Goal: Transaction & Acquisition: Purchase product/service

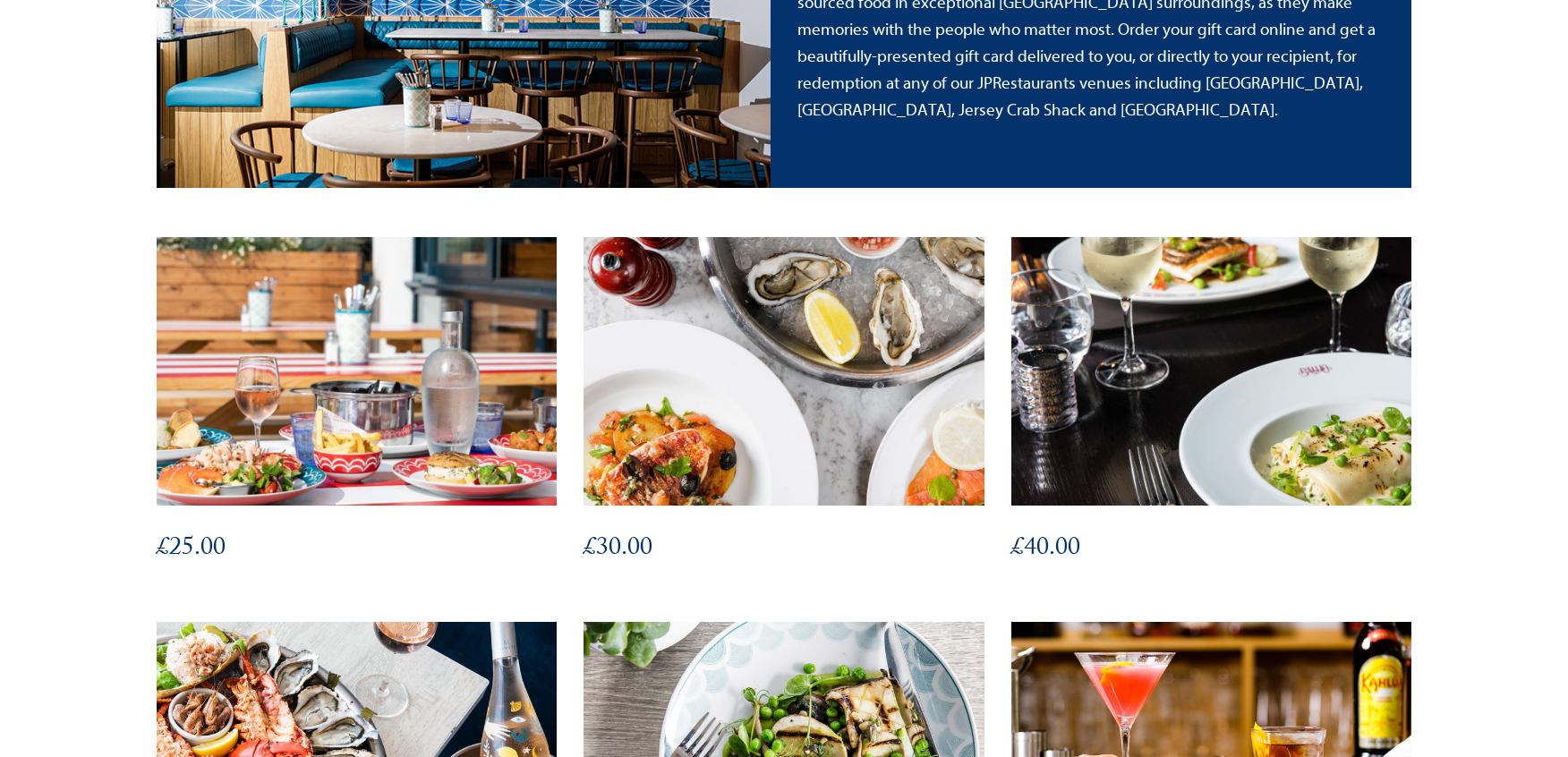
scroll to position [422, 0]
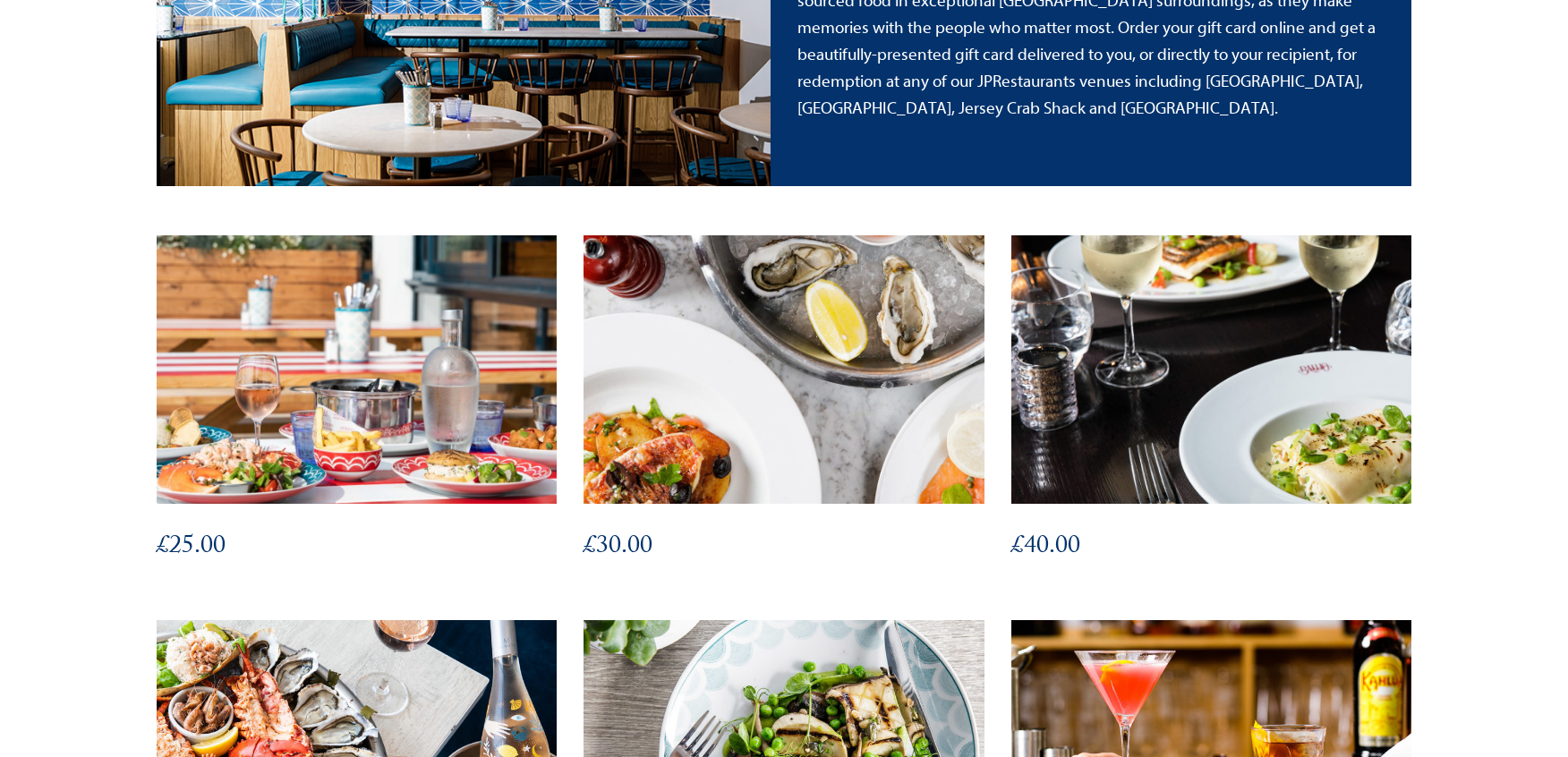
click at [816, 349] on img at bounding box center [784, 369] width 440 height 295
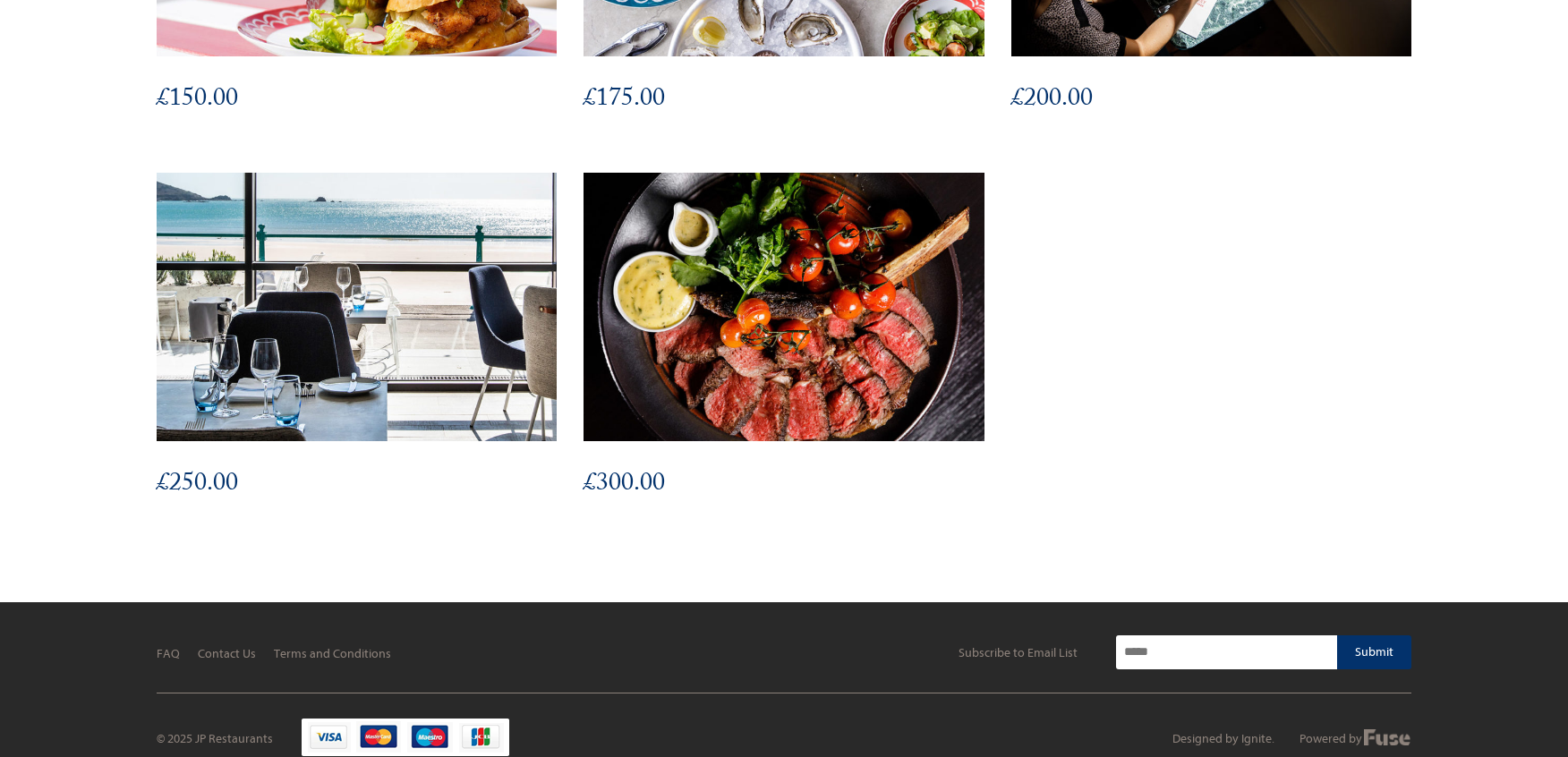
scroll to position [2049, 0]
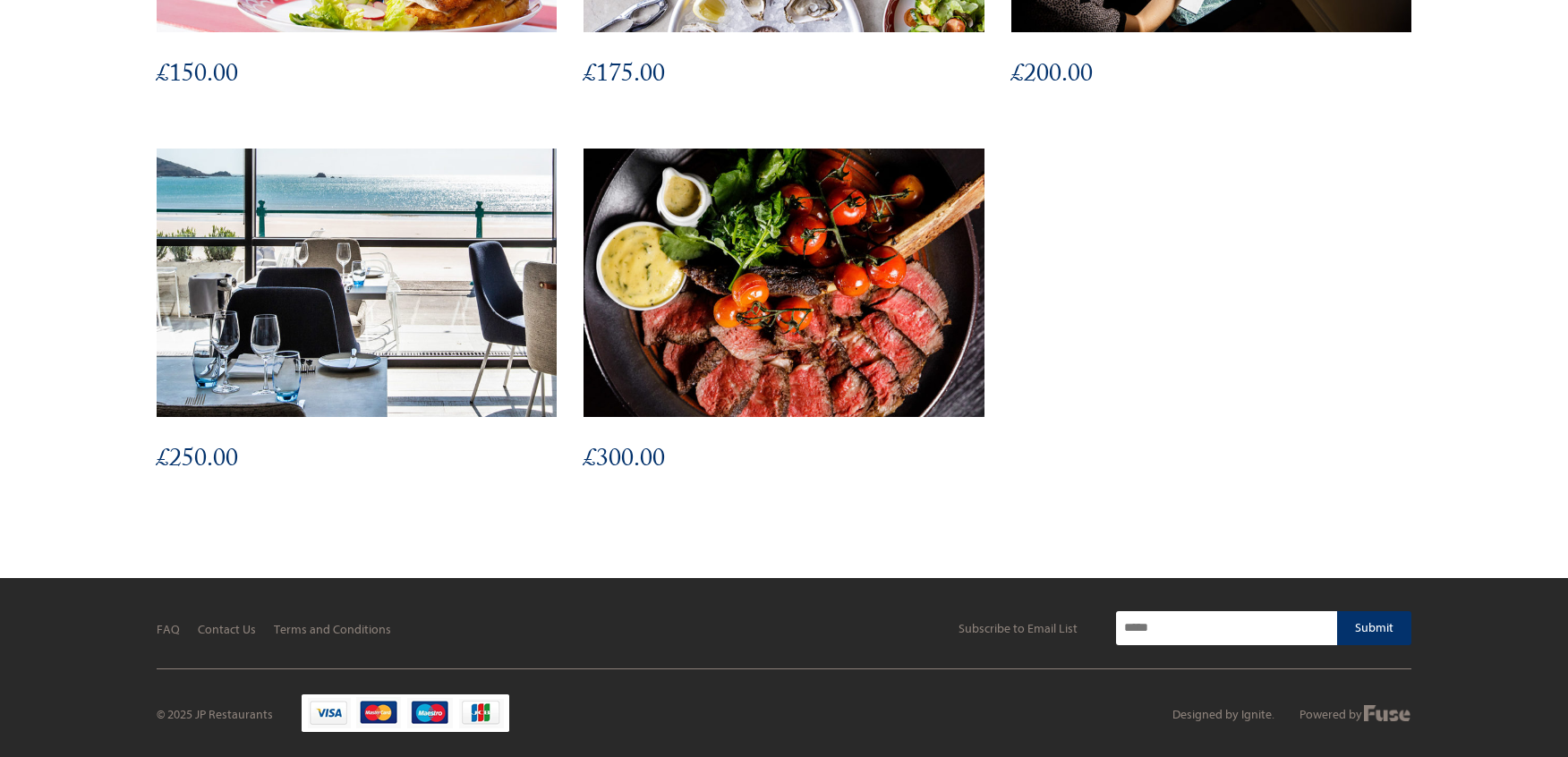
click at [844, 336] on img at bounding box center [784, 282] width 440 height 295
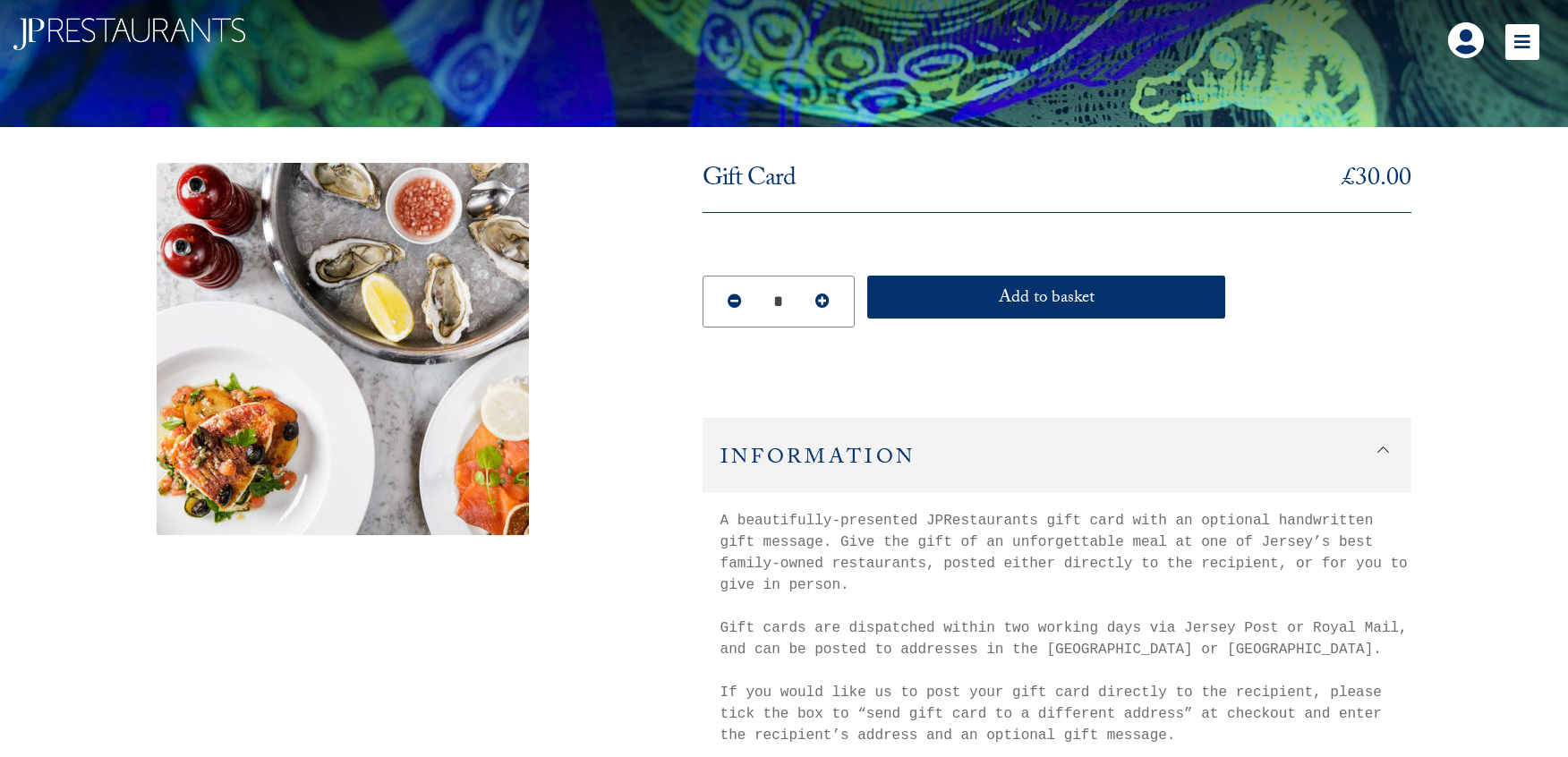
scroll to position [50, 0]
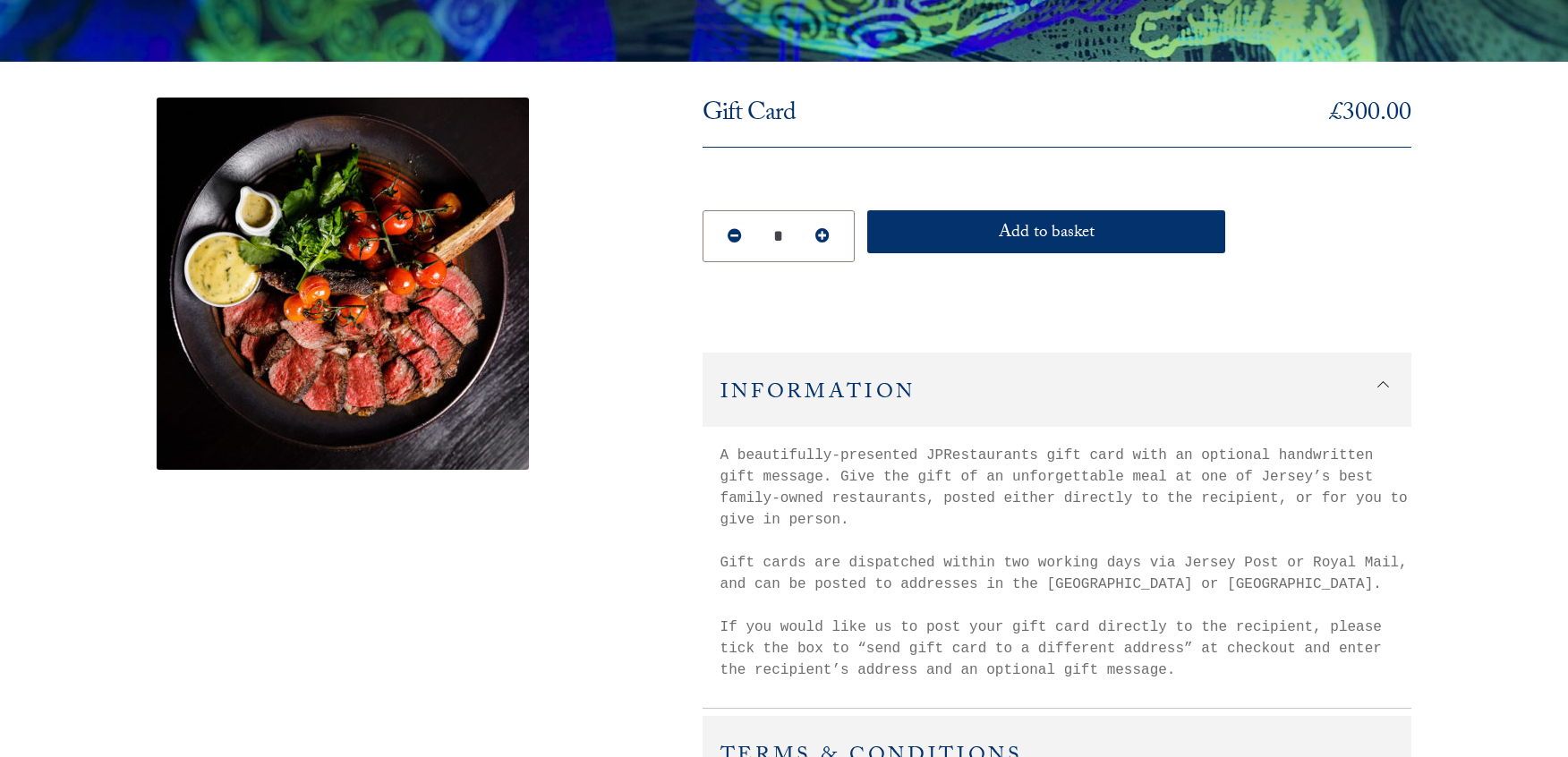
scroll to position [93, 0]
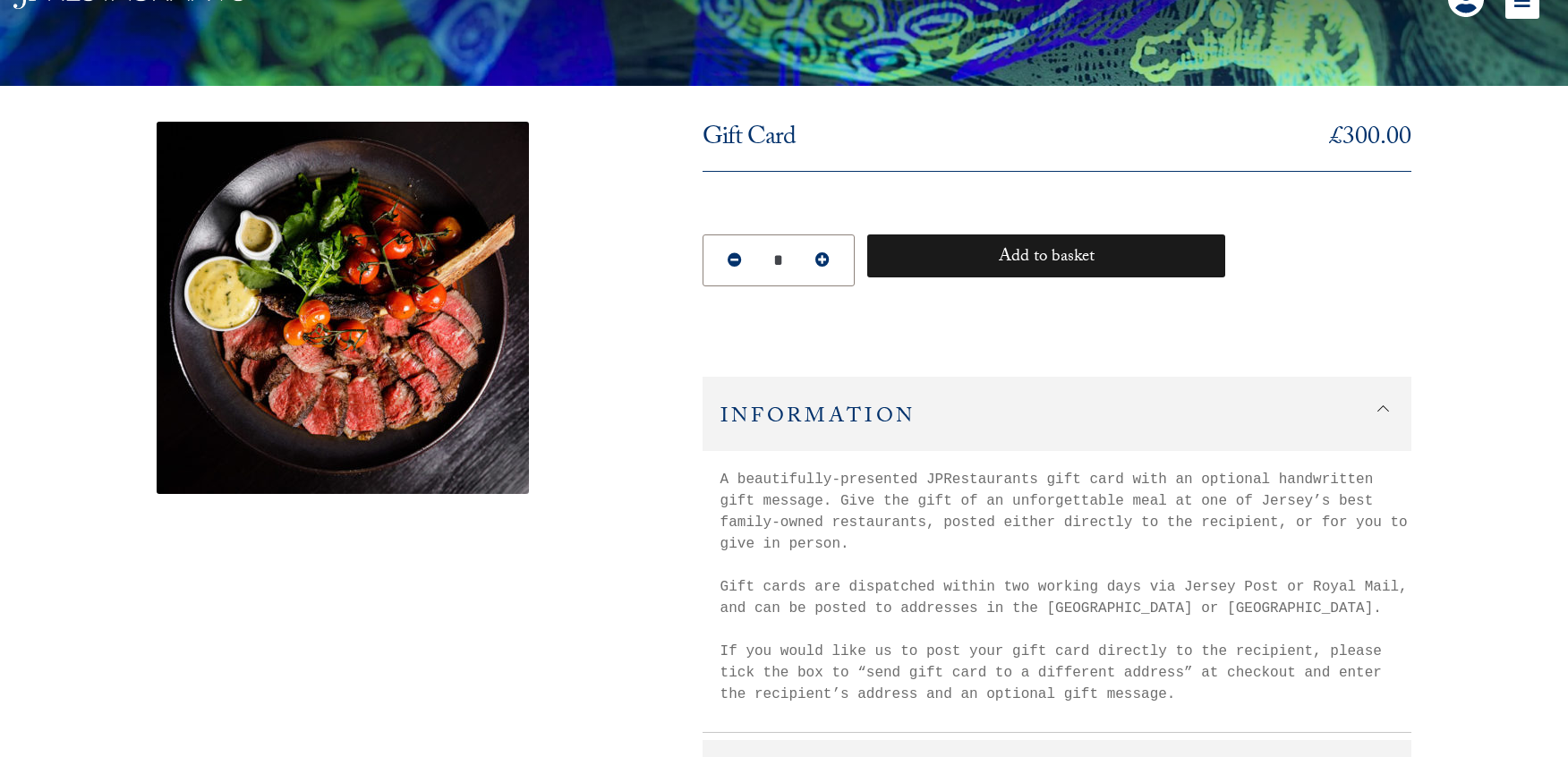
click at [1117, 240] on button "Add to basket" at bounding box center [1046, 256] width 358 height 43
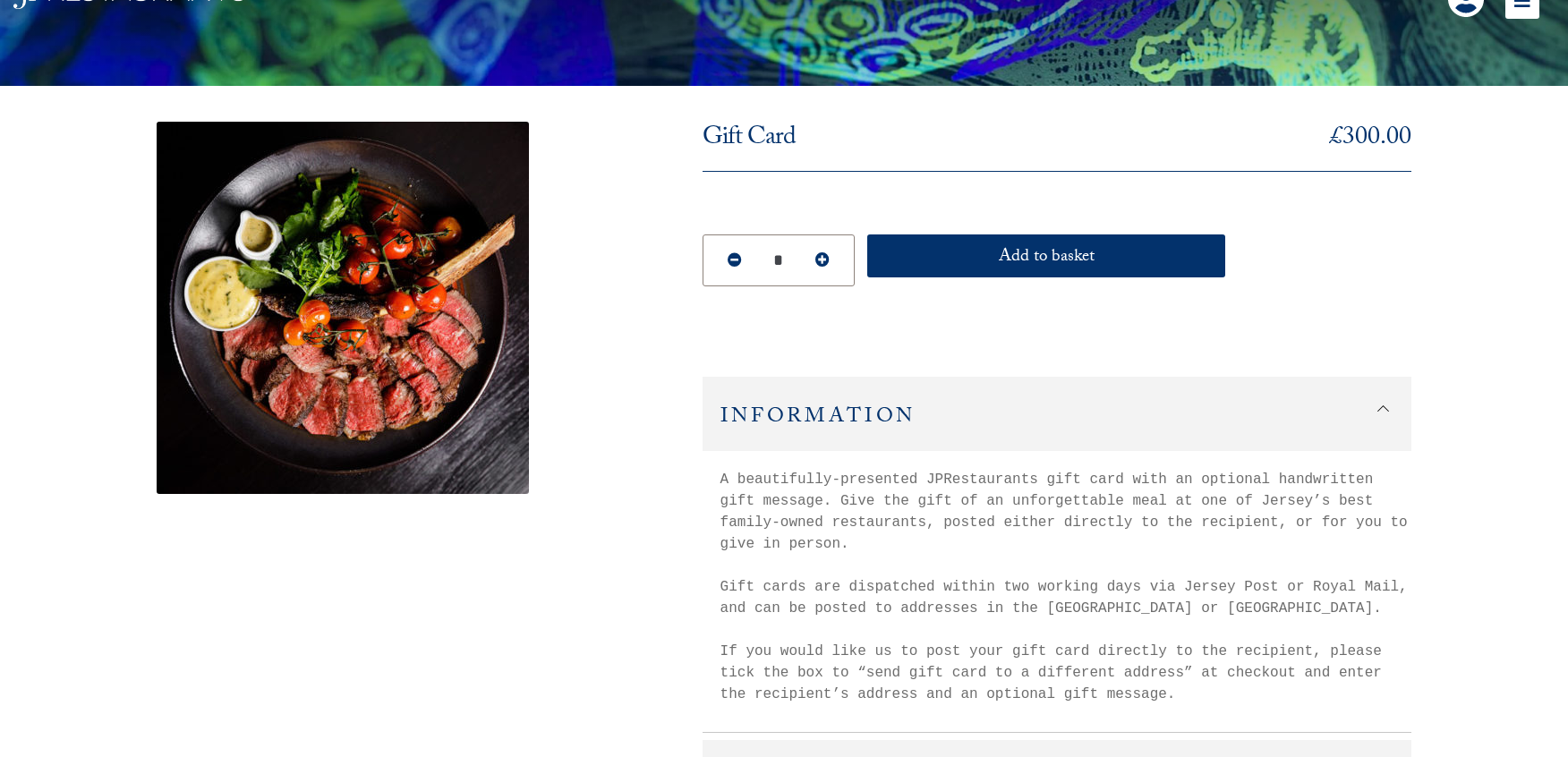
scroll to position [0, 0]
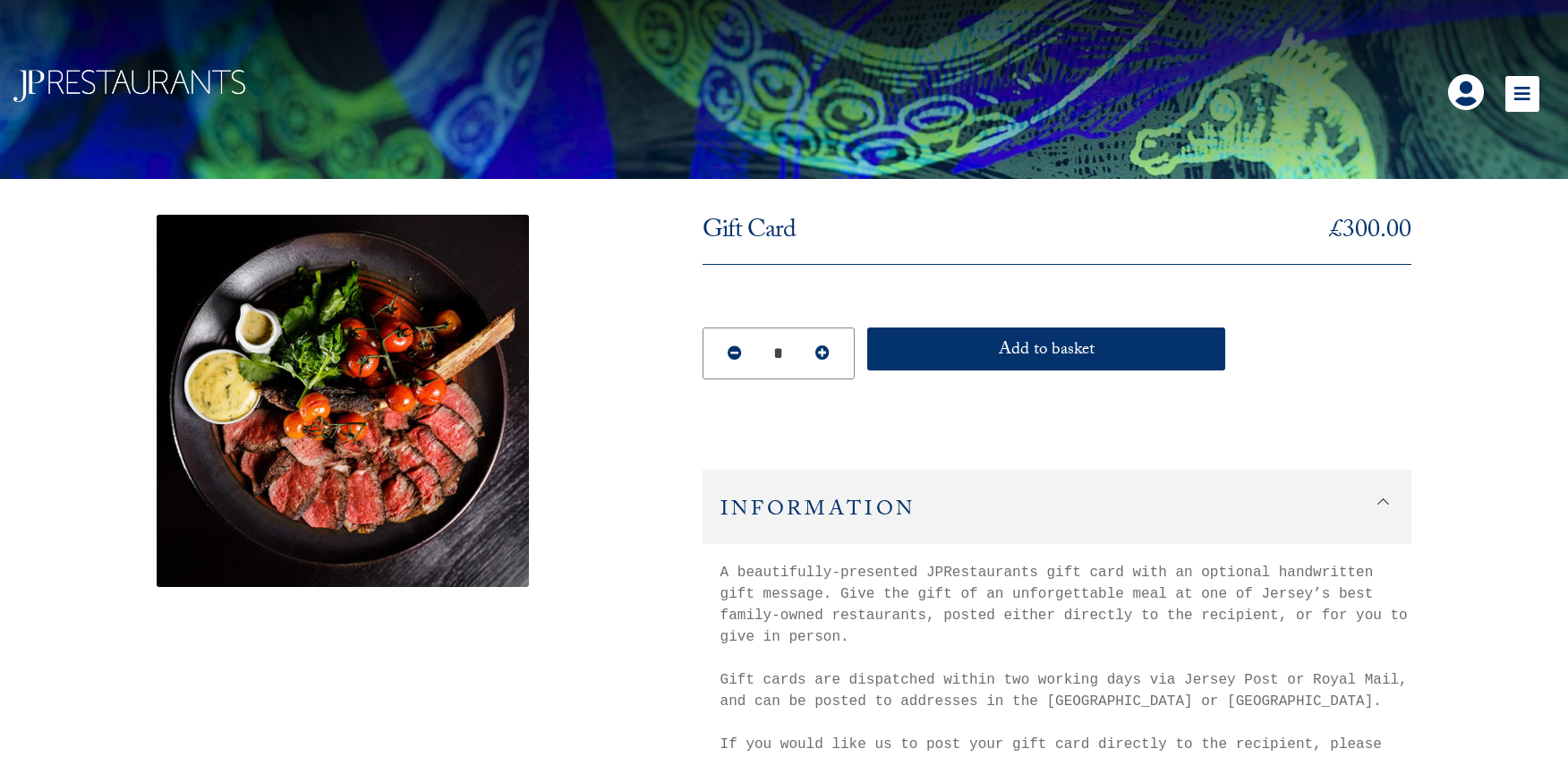
click at [90, 74] on img at bounding box center [129, 86] width 232 height 32
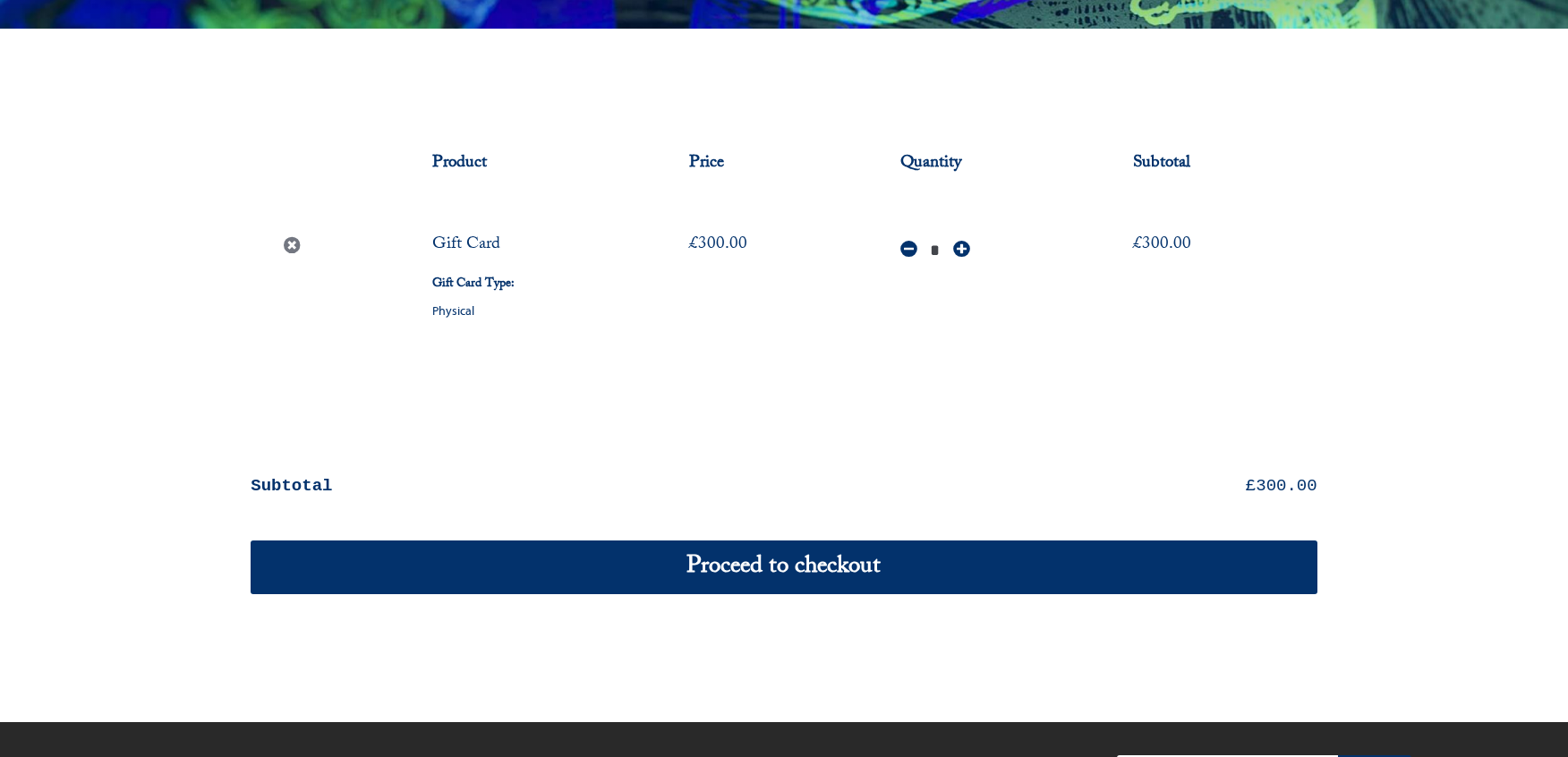
scroll to position [297, 0]
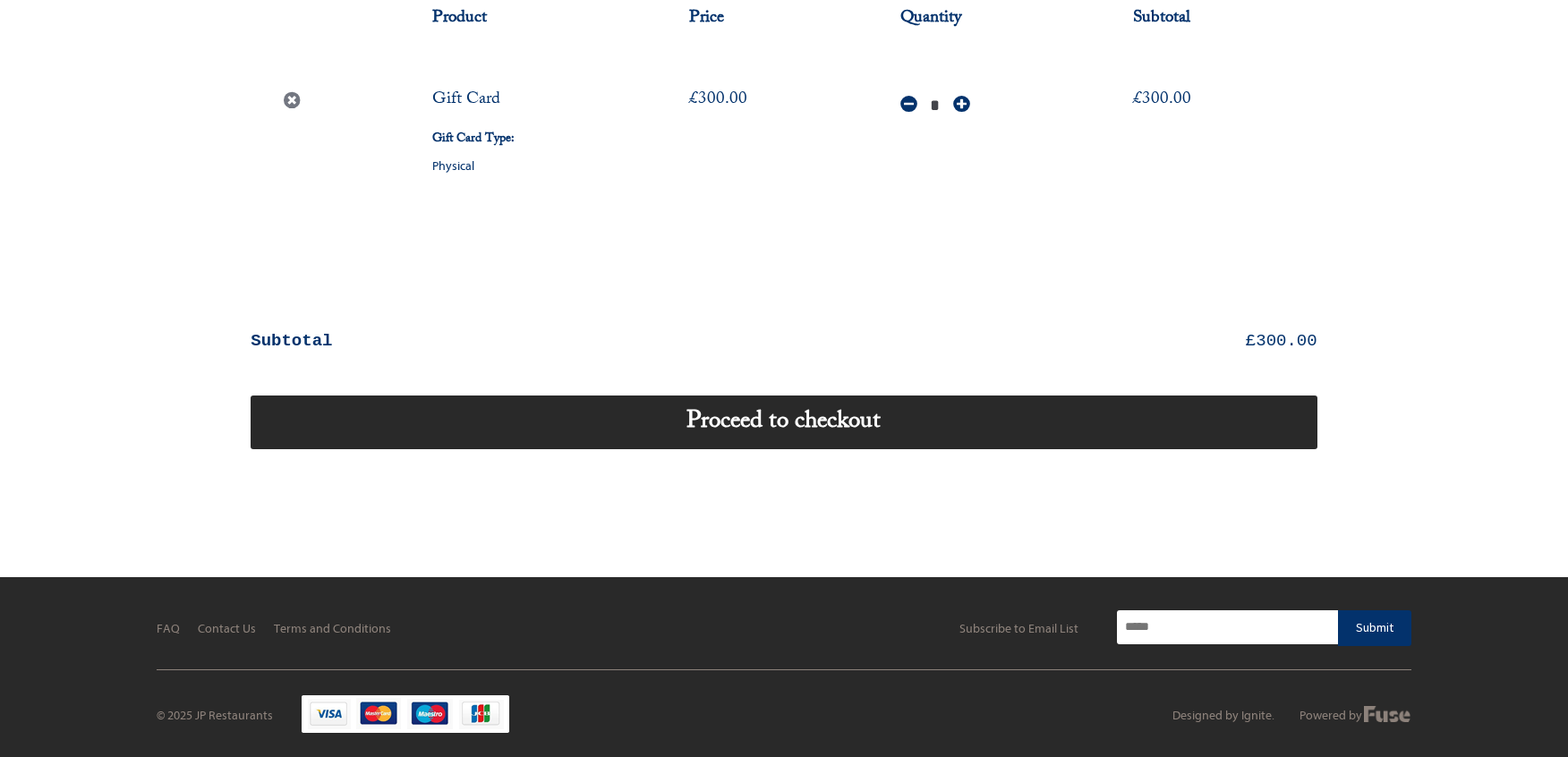
click at [1071, 418] on link "Proceed to checkout" at bounding box center [783, 422] width 1066 height 54
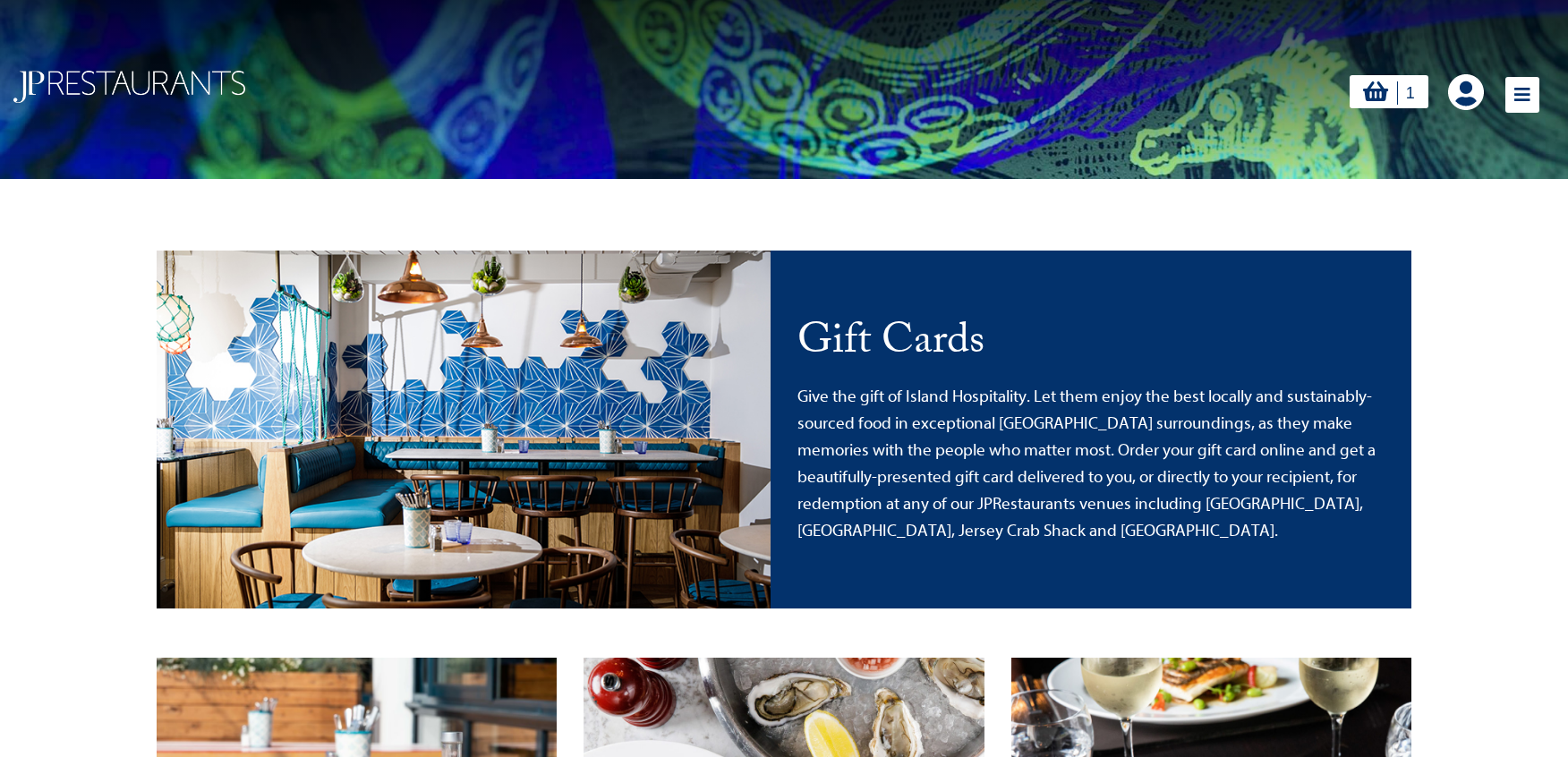
click at [1522, 94] on icon at bounding box center [1522, 95] width 34 height 36
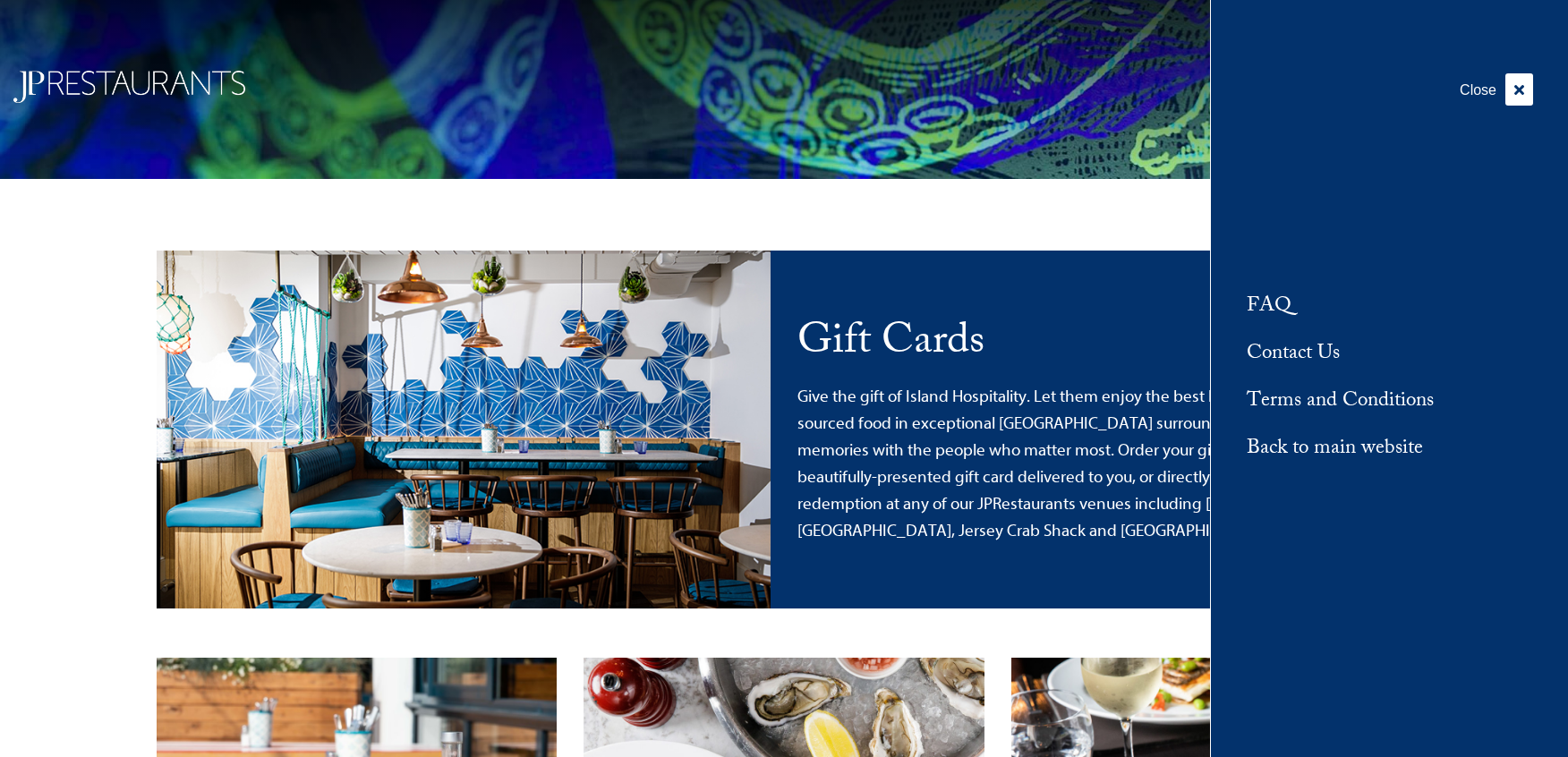
click at [1534, 85] on div "Close FAQ Contact Us Terms and Conditions Back to main website" at bounding box center [1388, 378] width 358 height 757
click at [1526, 85] on icon at bounding box center [1519, 90] width 28 height 32
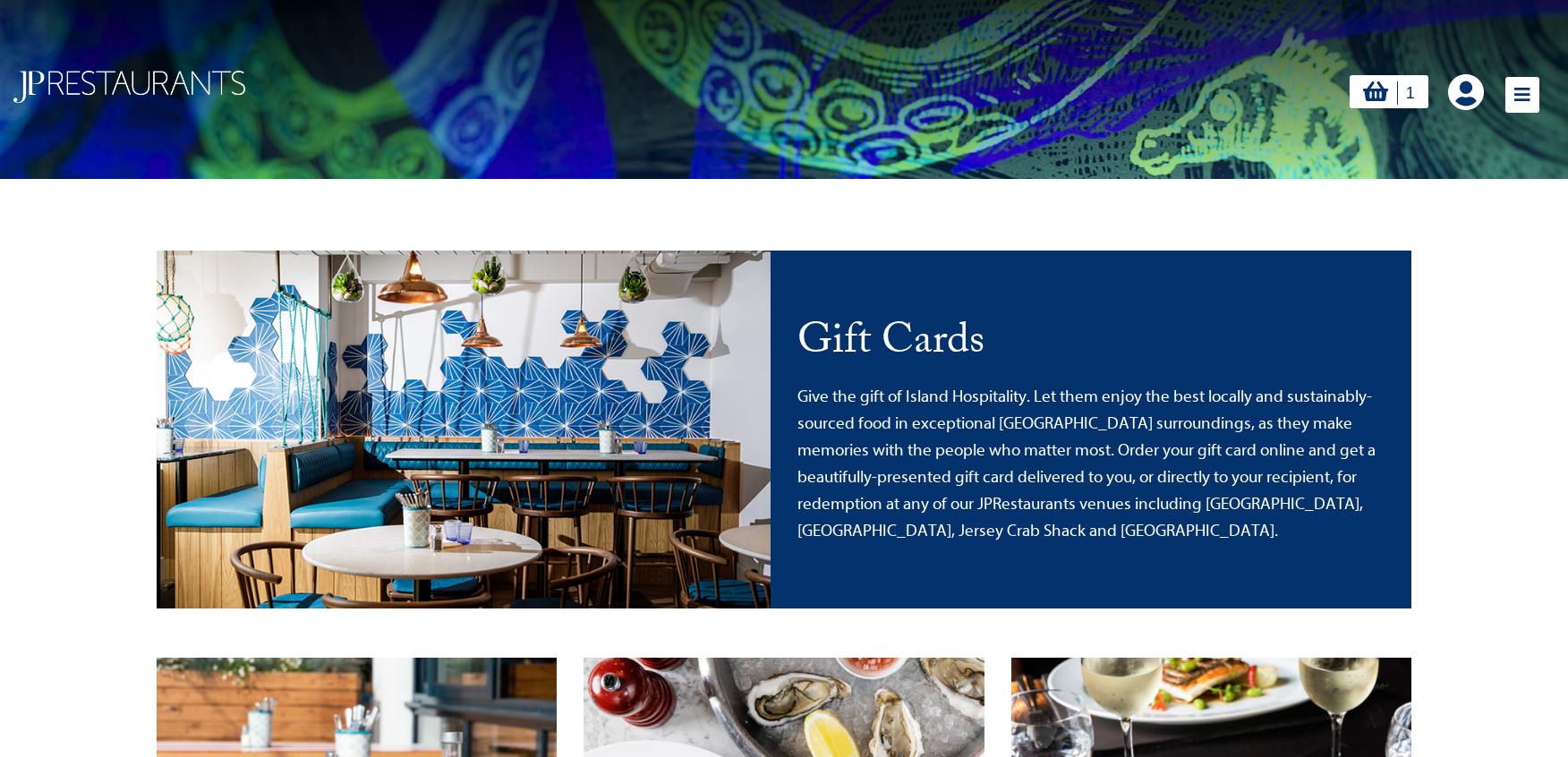
click at [84, 80] on img at bounding box center [129, 87] width 232 height 32
